Goal: Navigation & Orientation: Find specific page/section

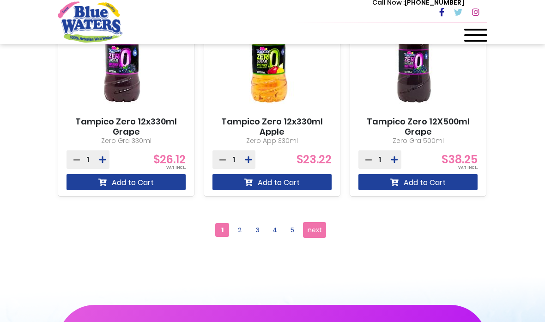
scroll to position [1126, 0]
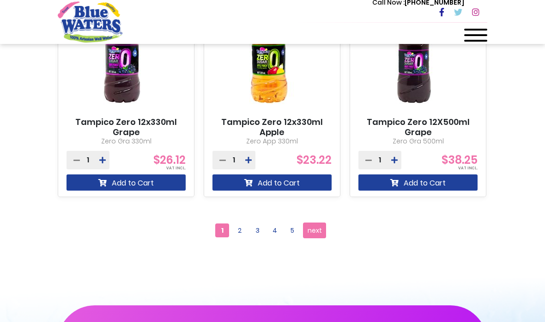
click at [311, 228] on span "next" at bounding box center [315, 230] width 14 height 14
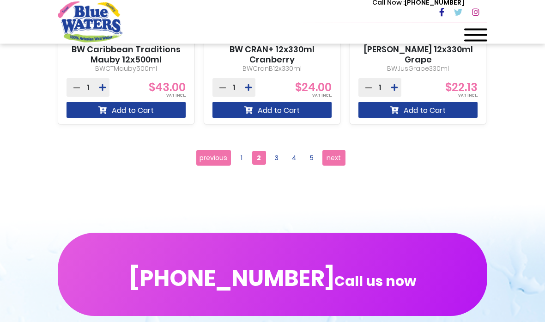
scroll to position [1197, 0]
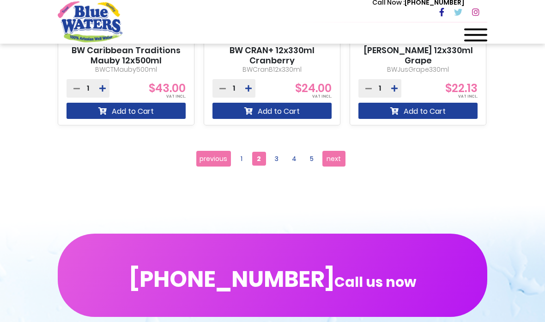
click at [331, 159] on span "next" at bounding box center [334, 159] width 14 height 14
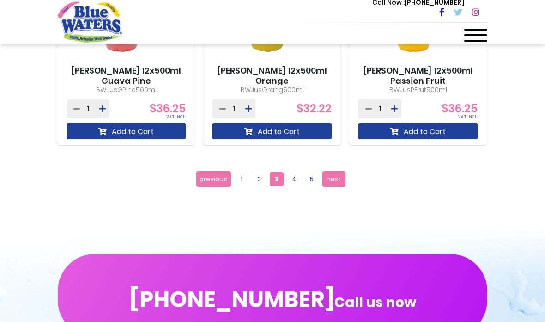
scroll to position [1176, 0]
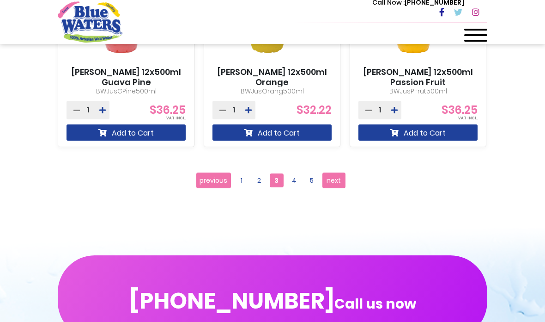
click at [333, 178] on span "next" at bounding box center [334, 180] width 14 height 14
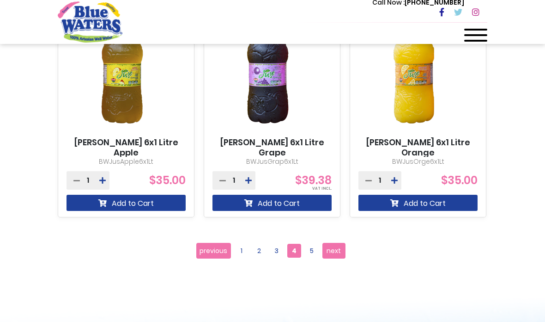
scroll to position [1105, 0]
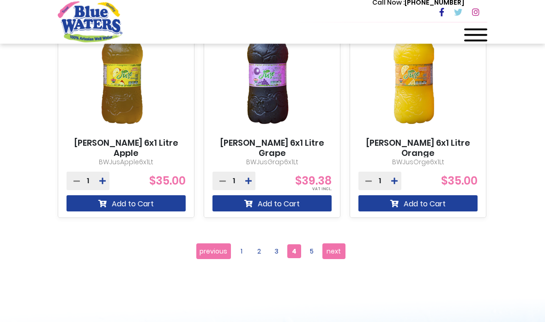
click at [336, 249] on span "next" at bounding box center [334, 251] width 14 height 14
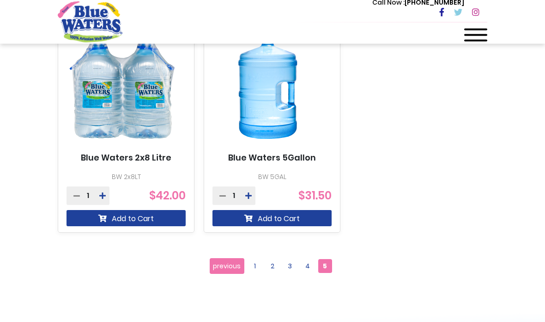
scroll to position [1091, 0]
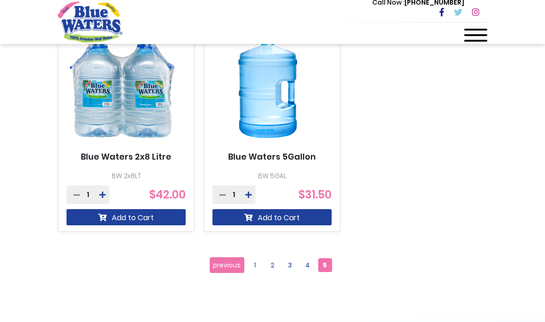
click at [255, 265] on span "1" at bounding box center [255, 265] width 14 height 14
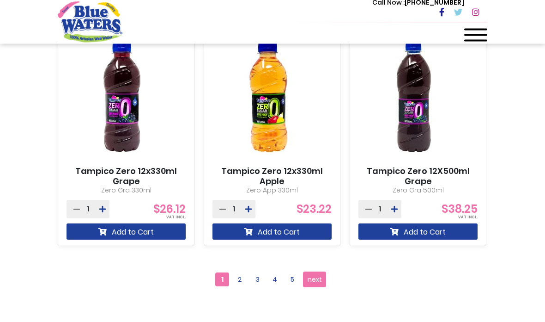
scroll to position [1114, 0]
